Goal: Task Accomplishment & Management: Complete application form

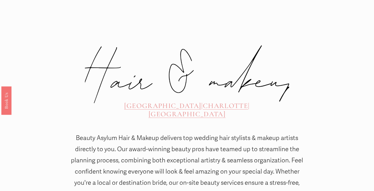
scroll to position [177, 0]
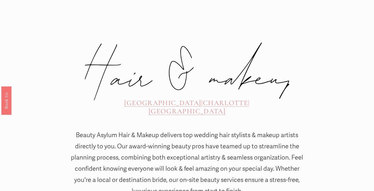
click at [203, 98] on span "CHARLOTTE" at bounding box center [225, 102] width 45 height 9
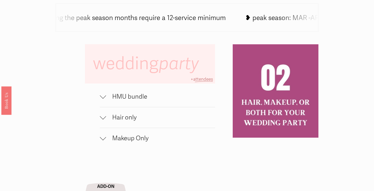
scroll to position [306, 0]
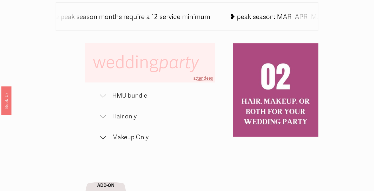
click at [137, 95] on span "HMU bundle" at bounding box center [160, 96] width 109 height 8
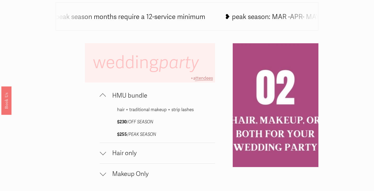
click at [137, 95] on span "HMU bundle" at bounding box center [160, 96] width 109 height 8
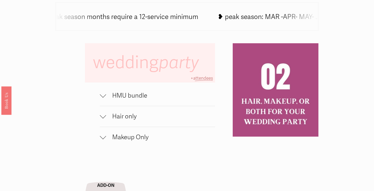
click at [128, 115] on span "Hair only" at bounding box center [160, 116] width 109 height 8
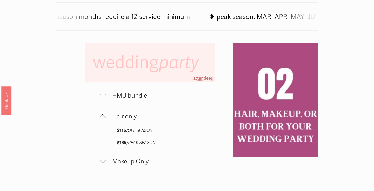
click at [127, 159] on span "Makeup Only" at bounding box center [160, 161] width 109 height 8
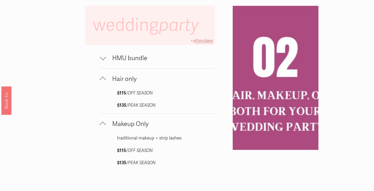
scroll to position [342, 0]
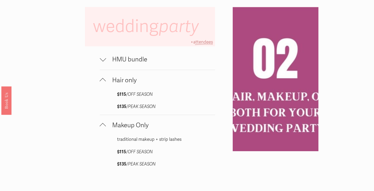
click at [136, 58] on span "HMU bundle" at bounding box center [160, 60] width 109 height 8
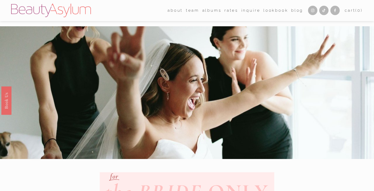
scroll to position [0, 0]
click at [0, 0] on link "Charlotte" at bounding box center [0, 0] width 0 height 0
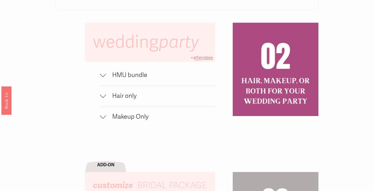
scroll to position [330, 0]
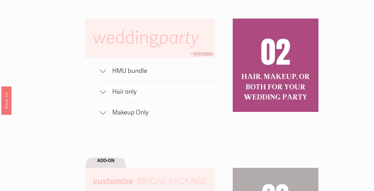
click at [119, 76] on button "HMU bundle" at bounding box center [157, 70] width 115 height 21
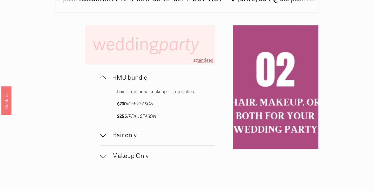
scroll to position [344, 0]
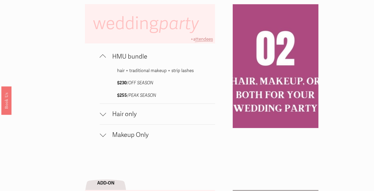
click at [135, 113] on span "Hair only" at bounding box center [160, 114] width 109 height 8
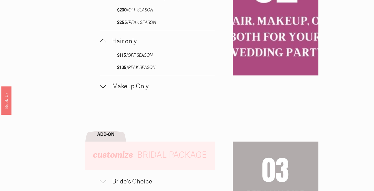
scroll to position [417, 0]
click at [126, 82] on span "Makeup Only" at bounding box center [160, 86] width 109 height 8
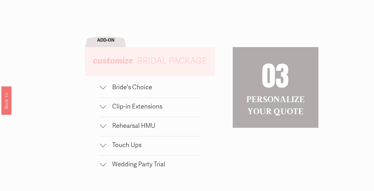
scroll to position [553, 0]
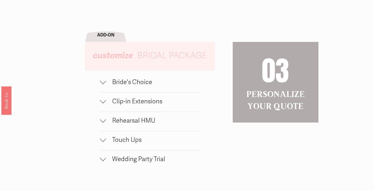
click at [135, 80] on span "Bride's Choice" at bounding box center [153, 82] width 94 height 8
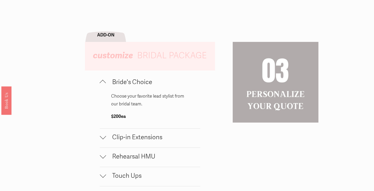
click at [135, 80] on span "Bride's Choice" at bounding box center [153, 82] width 94 height 8
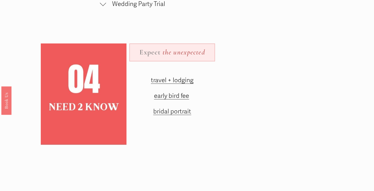
scroll to position [708, 0]
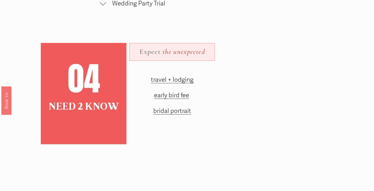
click at [186, 77] on span "travel + lodging" at bounding box center [172, 80] width 43 height 8
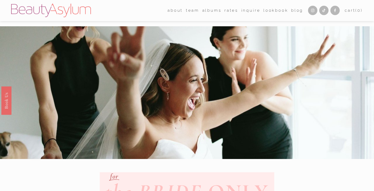
scroll to position [0, 0]
click at [249, 11] on link "Inquire" at bounding box center [250, 10] width 19 height 8
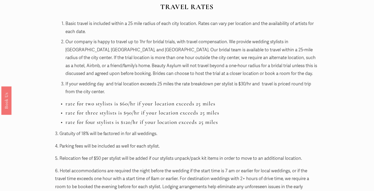
scroll to position [521, 0]
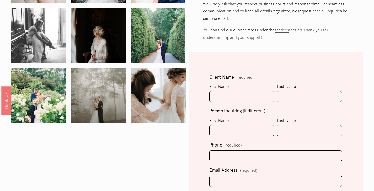
scroll to position [93, 0]
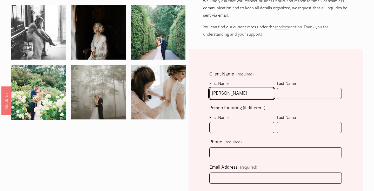
type input "[PERSON_NAME]"
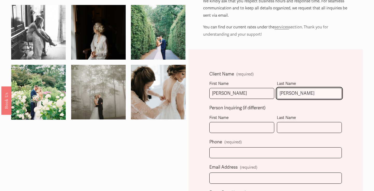
type input "Rivera"
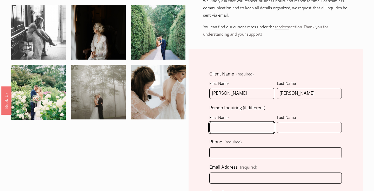
scroll to position [124, 0]
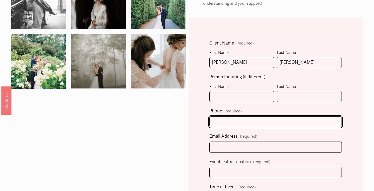
click at [241, 122] on input "text" at bounding box center [275, 121] width 132 height 11
type input "(646) 431-0254"
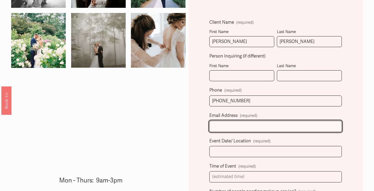
click at [230, 126] on input "Email Address (required)" at bounding box center [275, 125] width 132 height 11
type input "katherineriver16@gmail.com"
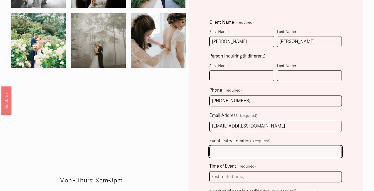
click at [231, 146] on input "Event Date/ Location (required)" at bounding box center [275, 151] width 132 height 11
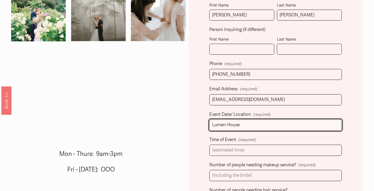
scroll to position [173, 0]
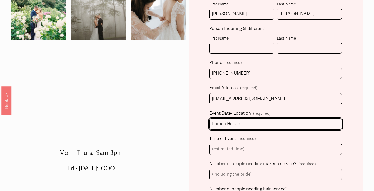
click at [212, 123] on input "Lumen House" at bounding box center [275, 123] width 132 height 11
click at [284, 121] on input "March 14, 2026 (The Lumen House" at bounding box center [275, 123] width 132 height 11
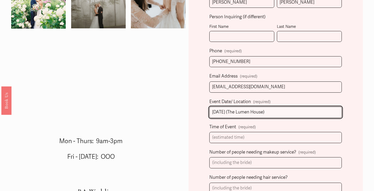
scroll to position [188, 0]
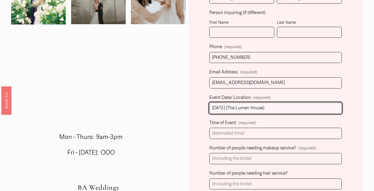
type input "March 14, 2026 (The Lumen House)"
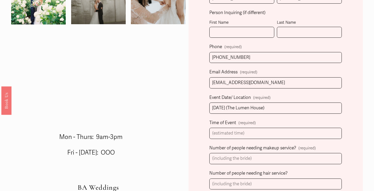
click at [237, 125] on label "Time of Event (required)" at bounding box center [275, 123] width 132 height 9
click at [237, 127] on input "Time of Event (required)" at bounding box center [275, 132] width 132 height 11
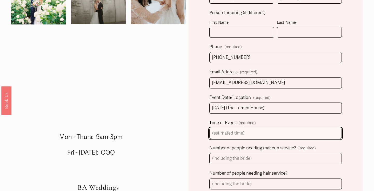
click at [234, 131] on input "Time of Event (required)" at bounding box center [275, 132] width 132 height 11
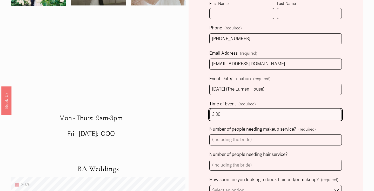
scroll to position [208, 0]
type input "3:30"
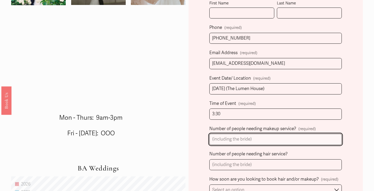
click at [249, 139] on input "Number of people needing makeup service? (required)" at bounding box center [275, 138] width 132 height 11
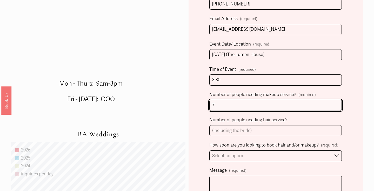
type input "7"
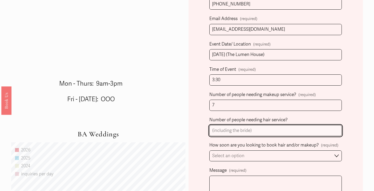
click at [256, 128] on input "Number of people needing hair service?" at bounding box center [275, 130] width 132 height 11
type input "7"
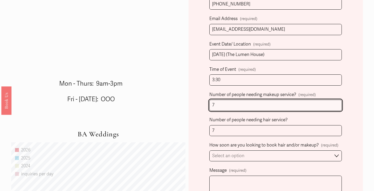
click at [211, 101] on input "7" at bounding box center [275, 104] width 132 height 11
click at [240, 104] on input "7" at bounding box center [275, 104] width 132 height 11
type input "7"
click at [232, 103] on input "Number of people needing makeup service? (required)" at bounding box center [275, 104] width 132 height 11
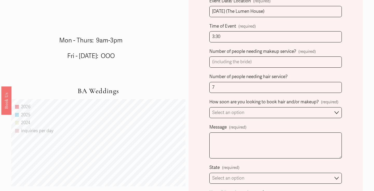
scroll to position [284, 0]
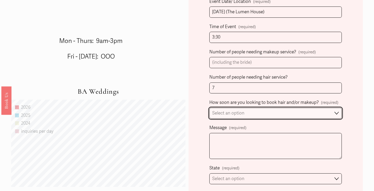
select select "I'm looking for information & not ready to book just yet"
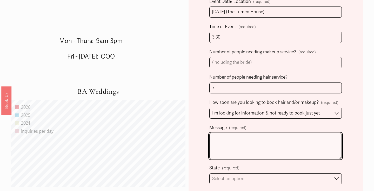
click at [236, 135] on textarea "Message (required)" at bounding box center [275, 146] width 132 height 26
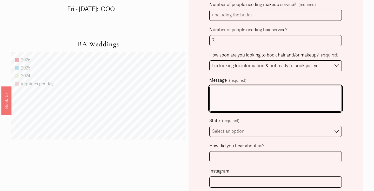
scroll to position [339, 0]
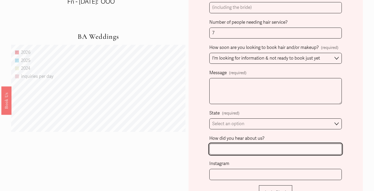
click at [238, 149] on input "How did you hear about us?" at bounding box center [275, 148] width 132 height 11
type input "Online"
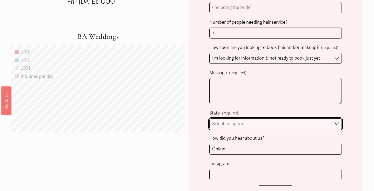
select select "Charlotte, NC"
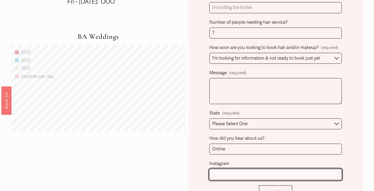
click at [233, 168] on input "Instagram" at bounding box center [275, 173] width 132 height 11
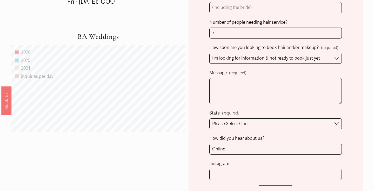
click at [198, 137] on div "Client Name (required) First Name Katherine Last Name Rivera Person Inquiring (…" at bounding box center [275, 15] width 174 height 424
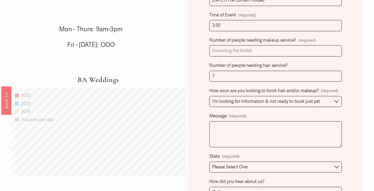
scroll to position [268, 0]
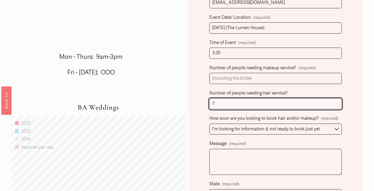
click at [240, 103] on input "7" at bounding box center [275, 103] width 132 height 11
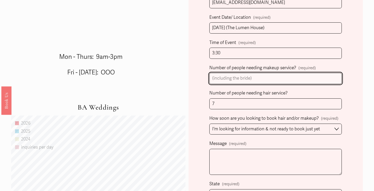
click at [227, 75] on input "Number of people needing makeup service? (required)" at bounding box center [275, 78] width 132 height 11
type input "-"
type input "4"
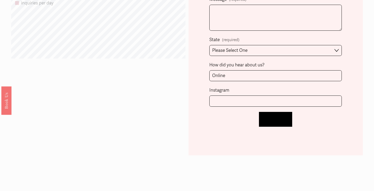
scroll to position [412, 0]
type input "7"
click at [276, 122] on button "Let's Chat! Let's Chat!" at bounding box center [275, 119] width 33 height 15
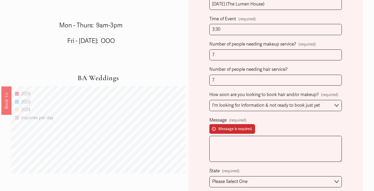
scroll to position [302, 0]
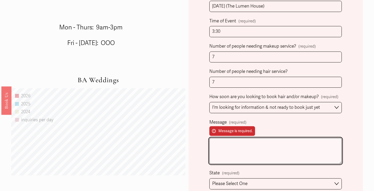
click at [250, 155] on textarea "Message (required) Message is required." at bounding box center [275, 151] width 132 height 26
click at [271, 141] on textarea "Hi! I am interested in booking March" at bounding box center [275, 151] width 132 height 26
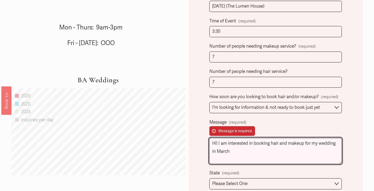
click at [232, 148] on textarea "Hi! I am interested in booking hair and makeup for my wedding in March" at bounding box center [275, 151] width 132 height 26
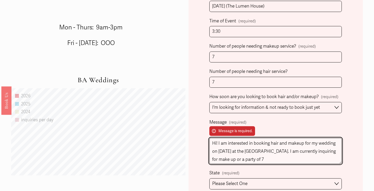
click at [254, 157] on textarea "Hi! I am interested in booking hair and makeup for my wedding on March 14th, 20…" at bounding box center [275, 151] width 132 height 26
click at [264, 156] on textarea "Hi! I am interested in booking hair and makeup for my wedding on March 14th, 20…" at bounding box center [275, 151] width 132 height 26
click at [302, 155] on textarea "Hi! I am interested in booking hair and makeup for my wedding on March 14th, 20…" at bounding box center [275, 151] width 132 height 26
click at [292, 148] on textarea "Hi! I am interested in booking hair and makeup for my wedding on March 14th, 20…" at bounding box center [275, 151] width 132 height 26
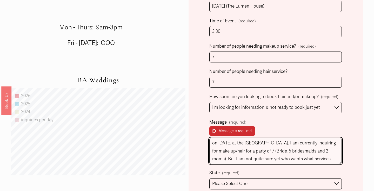
scroll to position [16, 0]
drag, startPoint x: 240, startPoint y: 147, endPoint x: 246, endPoint y: 148, distance: 5.5
click at [246, 148] on textarea "Hi! I am interested in booking hair and makeup for my wedding on March 14th, 20…" at bounding box center [275, 151] width 132 height 26
click at [334, 156] on textarea "Hi! I am interested in booking hair and makeup for my wedding on March 14th, 20…" at bounding box center [275, 151] width 132 height 26
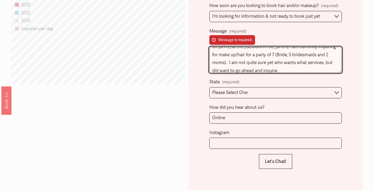
scroll to position [398, 0]
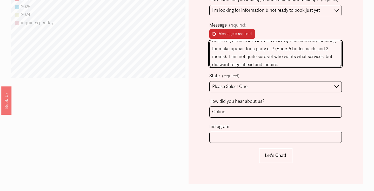
type textarea "Hi! I am interested in booking hair and makeup for my wedding on March 14th, 20…"
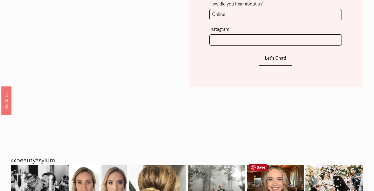
scroll to position [496, 0]
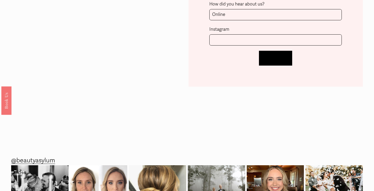
click at [276, 55] on span "Let's Chat!" at bounding box center [275, 57] width 21 height 5
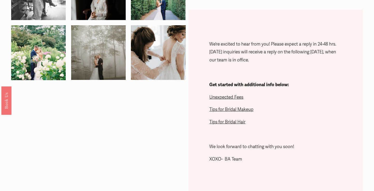
scroll to position [133, 0]
click at [241, 108] on span "Tips for Bridal Makeup" at bounding box center [231, 108] width 44 height 5
click at [224, 98] on span "Unexpected Fees" at bounding box center [226, 96] width 34 height 5
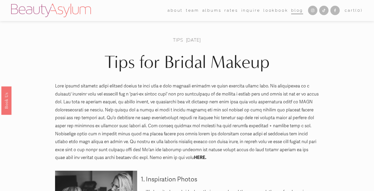
scroll to position [0, 0]
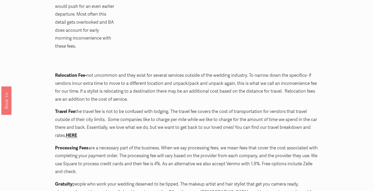
scroll to position [748, 0]
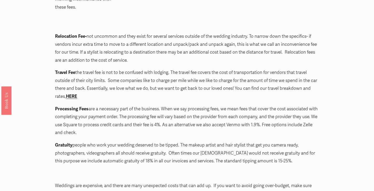
click at [75, 93] on strong "HERE" at bounding box center [71, 95] width 11 height 5
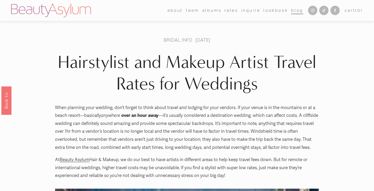
click at [71, 15] on img at bounding box center [51, 10] width 80 height 13
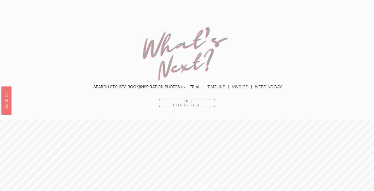
scroll to position [1116, 0]
click at [198, 99] on link "Find Location" at bounding box center [187, 103] width 56 height 8
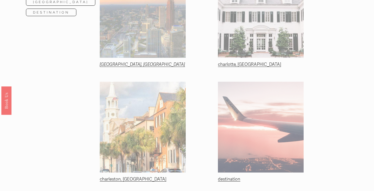
scroll to position [131, 0]
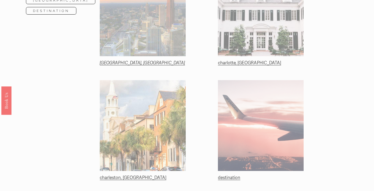
click at [266, 30] on div at bounding box center [261, 16] width 86 height 80
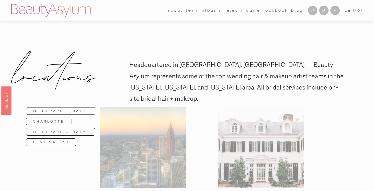
scroll to position [0, 0]
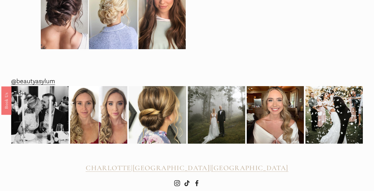
scroll to position [1549, 0]
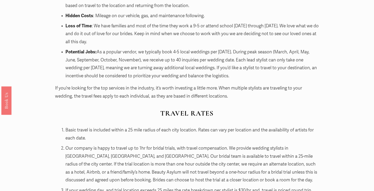
scroll to position [413, 0]
click at [330, 55] on article "Hairstylist and Makeup Artist Travel Rates for Weddings Bridal Info Nov 11 Writ…" at bounding box center [187, 152] width 374 height 1076
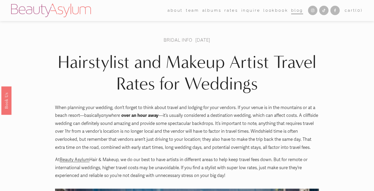
scroll to position [0, 0]
click at [267, 9] on link "Lookbook" at bounding box center [275, 10] width 25 height 8
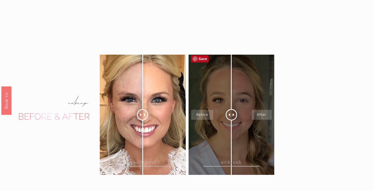
scroll to position [487, 0]
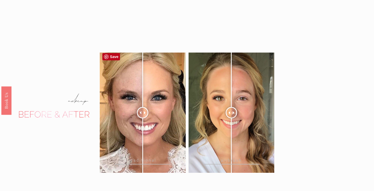
drag, startPoint x: 144, startPoint y: 111, endPoint x: 143, endPoint y: 116, distance: 5.5
click at [143, 116] on div at bounding box center [142, 112] width 11 height 11
drag, startPoint x: 228, startPoint y: 109, endPoint x: 231, endPoint y: 119, distance: 10.8
click at [231, 118] on div at bounding box center [231, 112] width 11 height 11
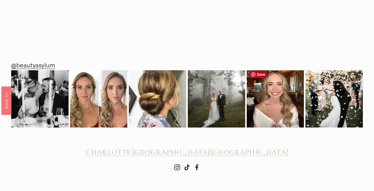
scroll to position [774, 0]
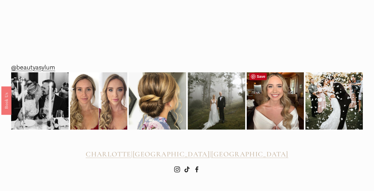
click at [266, 93] on img at bounding box center [275, 100] width 57 height 57
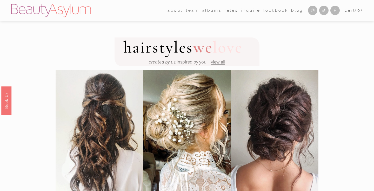
scroll to position [0, 0]
click at [0, 0] on link "Charlotte" at bounding box center [0, 0] width 0 height 0
click at [215, 62] on span "view all" at bounding box center [218, 61] width 14 height 5
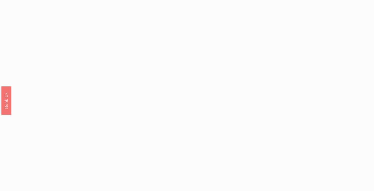
scroll to position [943, 0]
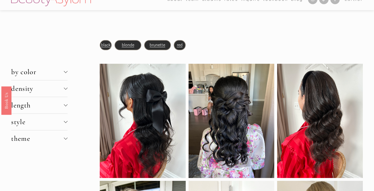
scroll to position [12, 0]
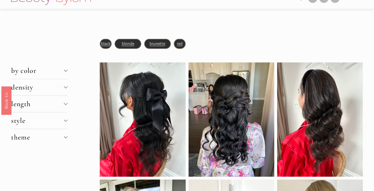
click at [157, 45] on span "brunette" at bounding box center [158, 43] width 16 height 5
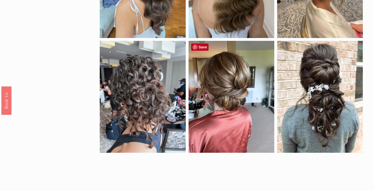
scroll to position [388, 0]
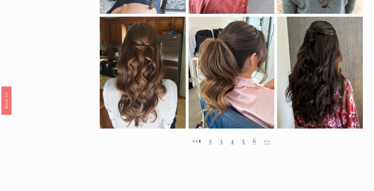
click at [212, 144] on link "2" at bounding box center [210, 140] width 3 height 9
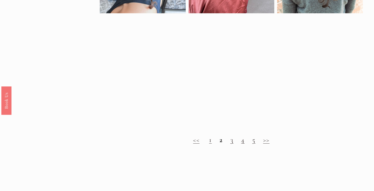
scroll to position [396, 0]
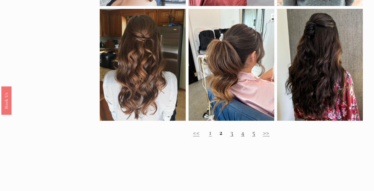
click at [233, 132] on link "3" at bounding box center [231, 132] width 3 height 9
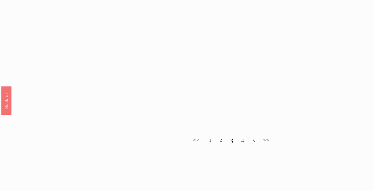
scroll to position [484, 0]
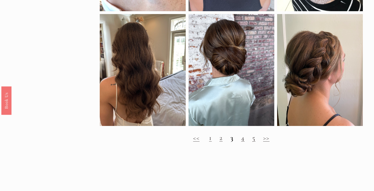
click at [240, 139] on h2 "<< 1 2 3 4 5 >>" at bounding box center [231, 137] width 263 height 8
click at [244, 139] on link "4" at bounding box center [242, 137] width 3 height 9
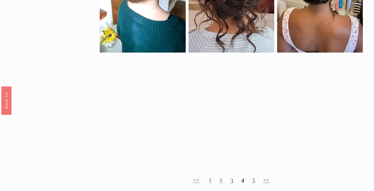
scroll to position [363, 0]
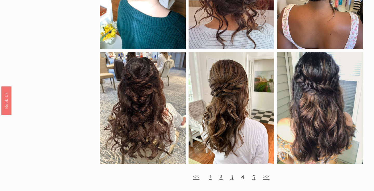
click at [254, 178] on link "5" at bounding box center [253, 175] width 3 height 9
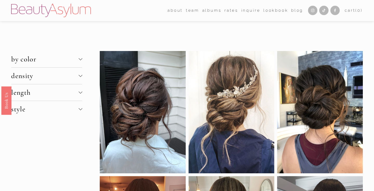
scroll to position [0, 0]
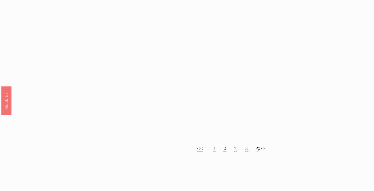
scroll to position [426, 0]
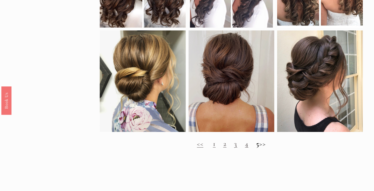
click at [266, 144] on h2 "<< 1 2 3 4 5 >>" at bounding box center [231, 143] width 263 height 8
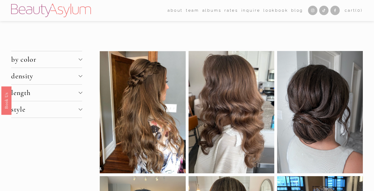
scroll to position [388, 0]
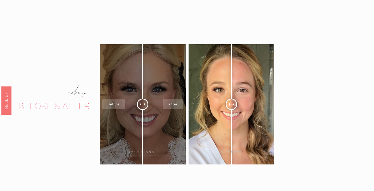
scroll to position [493, 0]
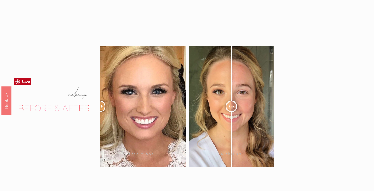
drag, startPoint x: 141, startPoint y: 106, endPoint x: 86, endPoint y: 107, distance: 55.0
click at [86, 107] on div "traditional" at bounding box center [187, 174] width 374 height 257
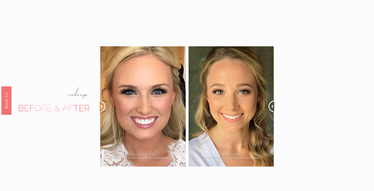
drag, startPoint x: 231, startPoint y: 104, endPoint x: 277, endPoint y: 130, distance: 53.1
click at [277, 130] on div "traditional" at bounding box center [187, 174] width 374 height 257
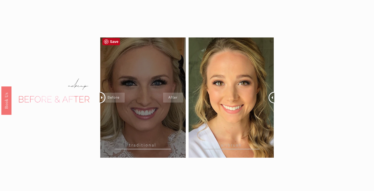
scroll to position [493, 0]
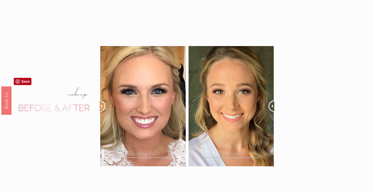
click at [56, 101] on div at bounding box center [54, 107] width 86 height 60
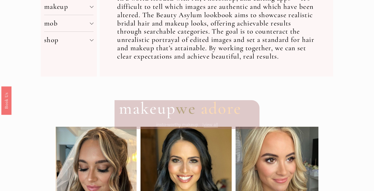
scroll to position [236, 0]
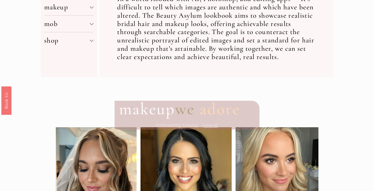
click at [213, 122] on span "view all" at bounding box center [211, 124] width 14 height 5
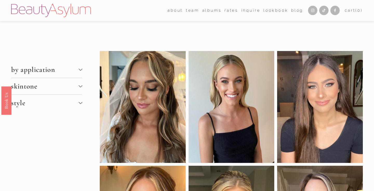
click at [80, 89] on button "skintone" at bounding box center [46, 86] width 71 height 16
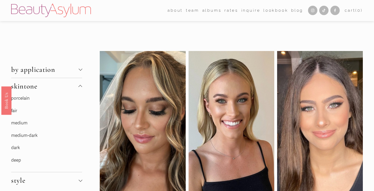
click at [24, 132] on link "medium-dark" at bounding box center [24, 134] width 26 height 5
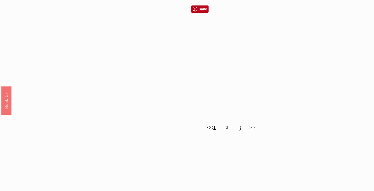
scroll to position [493, 0]
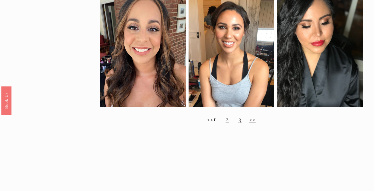
click at [229, 120] on link "2" at bounding box center [227, 118] width 3 height 9
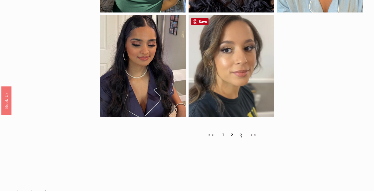
scroll to position [369, 0]
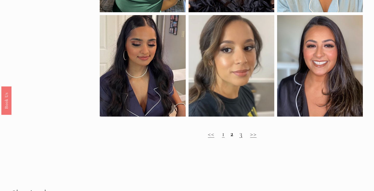
click at [240, 136] on link "3" at bounding box center [240, 133] width 3 height 9
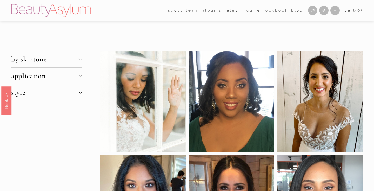
click at [72, 74] on span "application" at bounding box center [44, 75] width 67 height 9
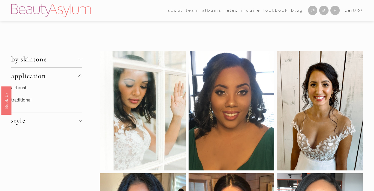
click at [74, 80] on button "application" at bounding box center [46, 75] width 71 height 16
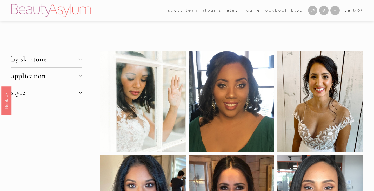
click at [74, 60] on span "by skintone" at bounding box center [44, 59] width 67 height 9
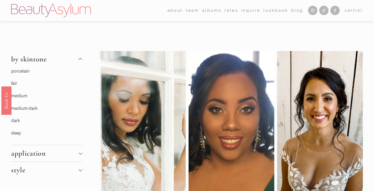
click at [26, 105] on link "medium-dark" at bounding box center [24, 107] width 26 height 5
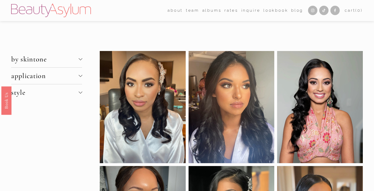
click at [59, 70] on button "application" at bounding box center [46, 75] width 71 height 16
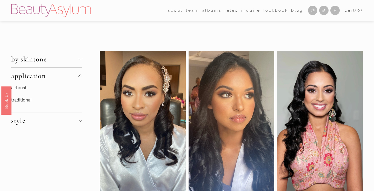
click at [64, 64] on button "by skintone" at bounding box center [46, 59] width 71 height 16
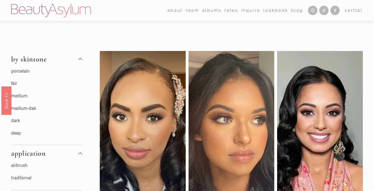
click at [18, 132] on link "deep" at bounding box center [16, 132] width 10 height 5
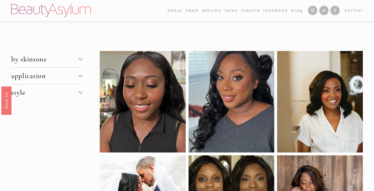
click at [59, 75] on span "application" at bounding box center [44, 75] width 67 height 9
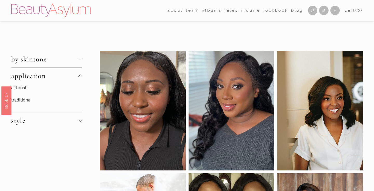
click at [75, 52] on button "by skintone" at bounding box center [46, 59] width 71 height 16
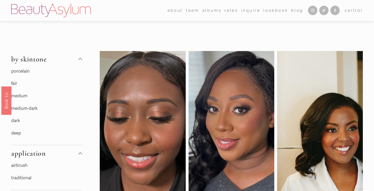
click at [15, 120] on link "dark" at bounding box center [15, 120] width 9 height 5
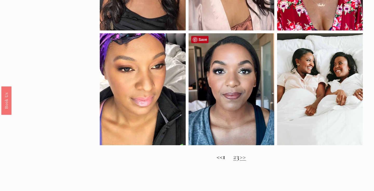
scroll to position [332, 0]
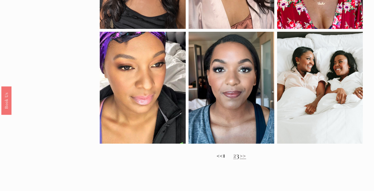
click at [233, 156] on link "2" at bounding box center [234, 155] width 3 height 9
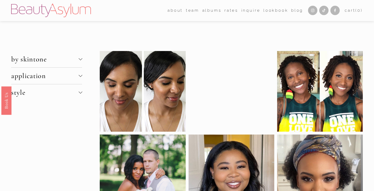
click at [80, 60] on div at bounding box center [80, 59] width 4 height 4
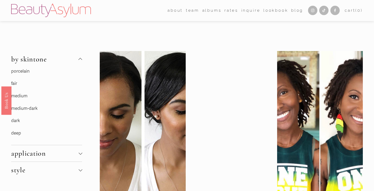
click at [17, 95] on link "medium" at bounding box center [19, 95] width 16 height 5
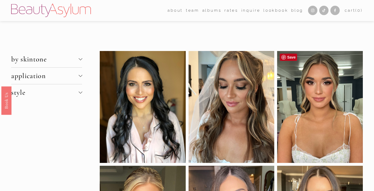
click at [320, 110] on div at bounding box center [320, 107] width 86 height 112
click at [314, 84] on div at bounding box center [320, 107] width 86 height 112
click at [321, 57] on div at bounding box center [320, 107] width 86 height 112
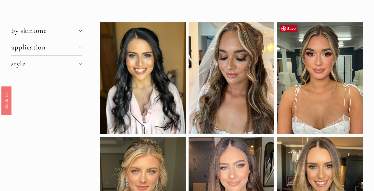
scroll to position [16, 0]
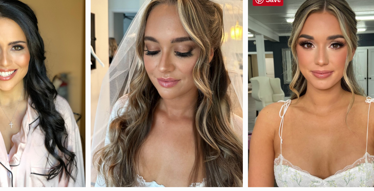
click at [277, 45] on div at bounding box center [320, 91] width 86 height 112
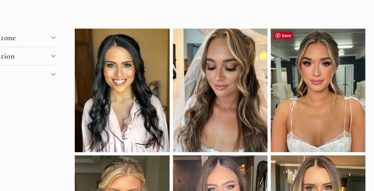
scroll to position [18, 0]
